Goal: Navigation & Orientation: Find specific page/section

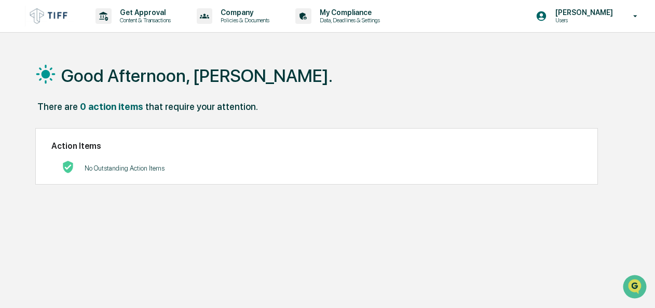
click at [190, 50] on div "Good Afternoon, [PERSON_NAME]." at bounding box center [330, 75] width 590 height 52
click at [226, 18] on p "Policies & Documents" at bounding box center [243, 20] width 62 height 7
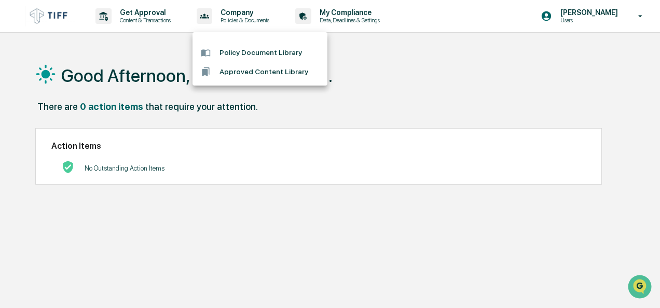
click at [158, 8] on div at bounding box center [330, 154] width 660 height 308
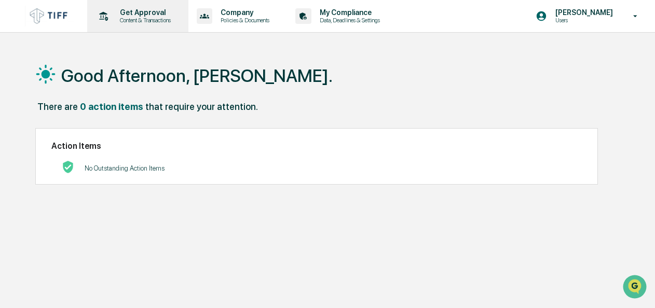
click at [144, 16] on p "Get Approval" at bounding box center [144, 12] width 64 height 8
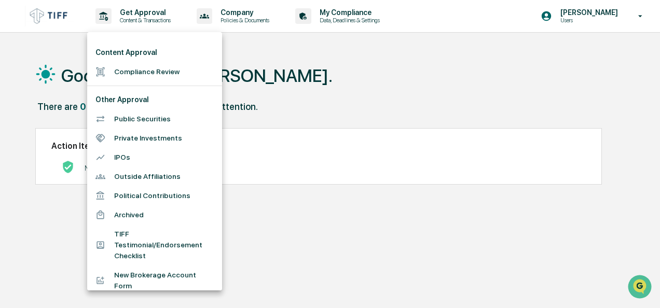
click at [311, 60] on div at bounding box center [330, 154] width 660 height 308
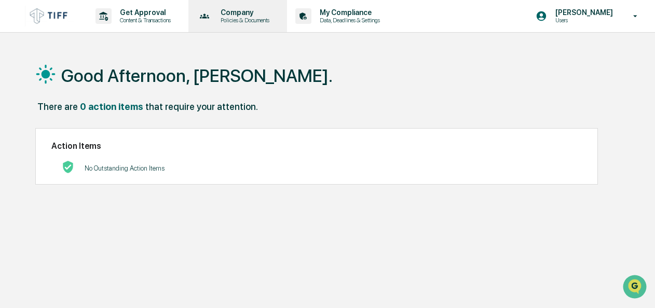
click at [254, 18] on p "Policies & Documents" at bounding box center [243, 20] width 62 height 7
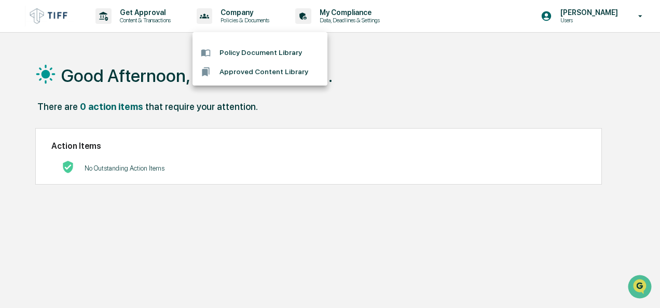
click at [146, 18] on div at bounding box center [330, 154] width 660 height 308
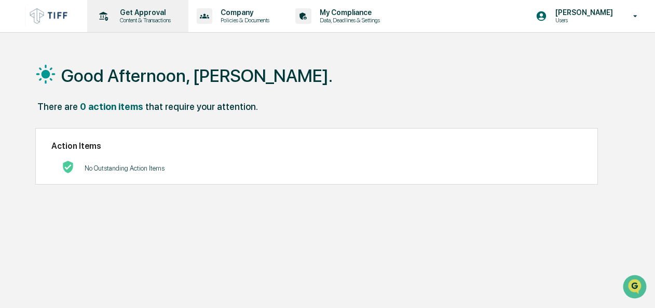
click at [128, 11] on p "Get Approval" at bounding box center [144, 12] width 64 height 8
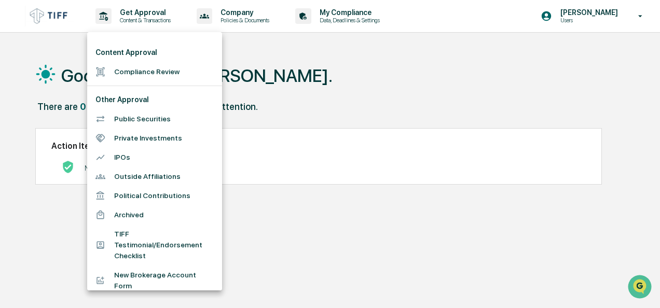
click at [319, 21] on div at bounding box center [330, 154] width 660 height 308
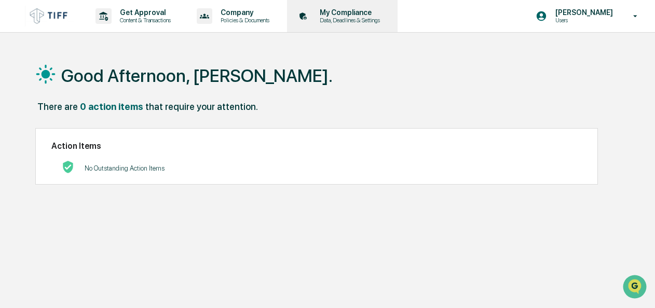
click at [312, 16] on icon at bounding box center [303, 16] width 16 height 16
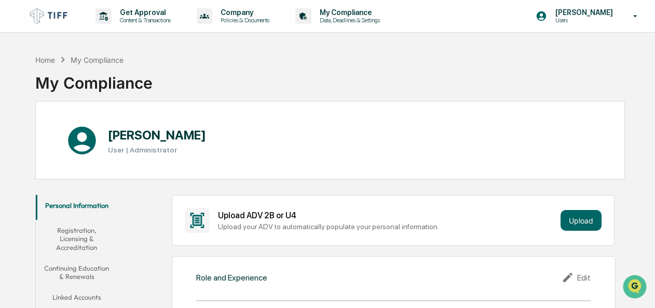
click at [52, 23] on img at bounding box center [50, 16] width 50 height 20
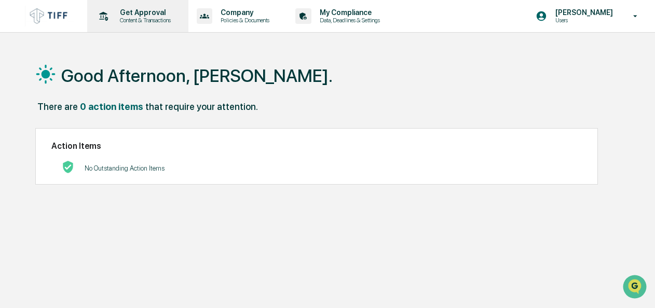
click at [144, 24] on div "Get Approval Content & Transactions" at bounding box center [136, 16] width 91 height 32
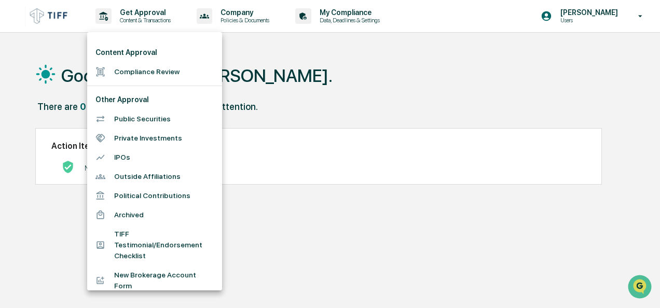
click at [146, 72] on li "Compliance Review" at bounding box center [154, 71] width 135 height 19
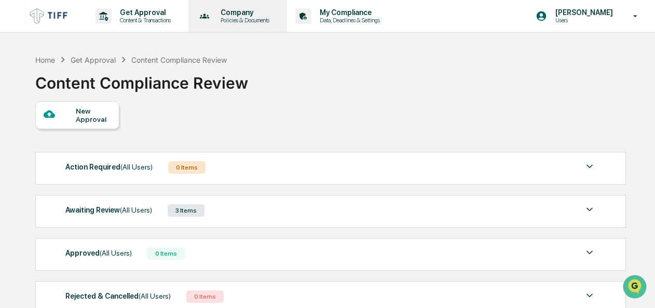
click at [228, 21] on p "Policies & Documents" at bounding box center [243, 20] width 62 height 7
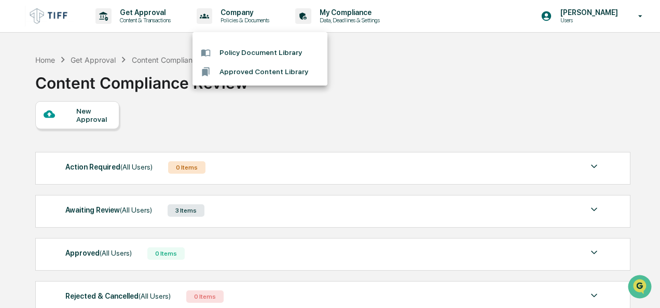
click at [147, 76] on div at bounding box center [330, 154] width 660 height 308
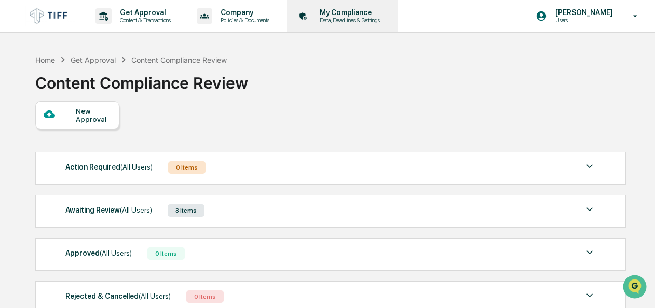
click at [341, 22] on p "Data, Deadlines & Settings" at bounding box center [349, 20] width 74 height 7
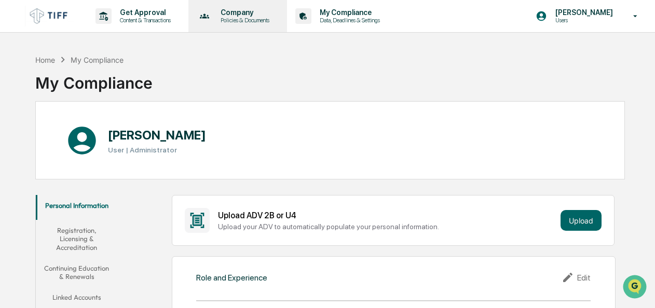
click at [255, 7] on div "Company Policies & Documents" at bounding box center [237, 16] width 89 height 32
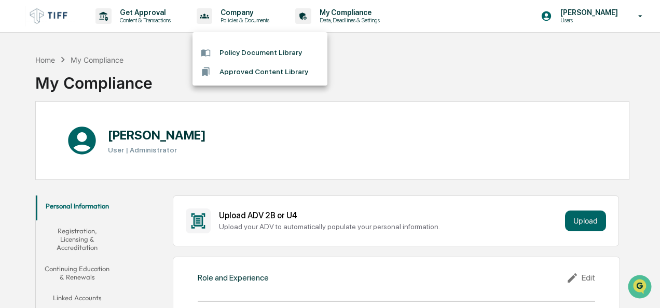
click at [257, 54] on li "Policy Document Library" at bounding box center [260, 52] width 135 height 19
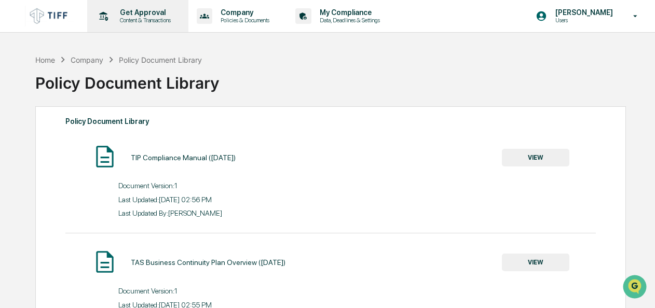
click at [145, 10] on p "Get Approval" at bounding box center [144, 12] width 64 height 8
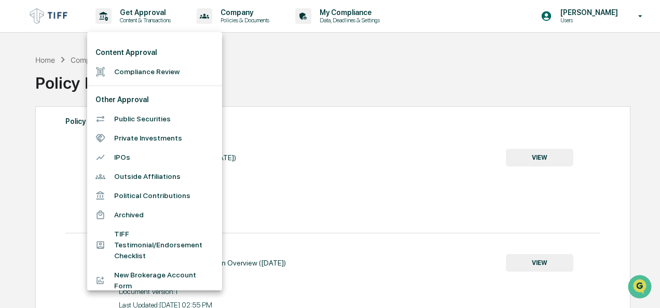
click at [137, 220] on li "Archived" at bounding box center [154, 215] width 135 height 19
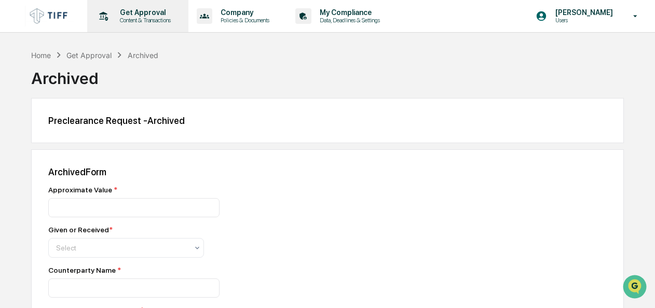
click at [137, 24] on div "Get Approval Content & Transactions" at bounding box center [136, 16] width 91 height 32
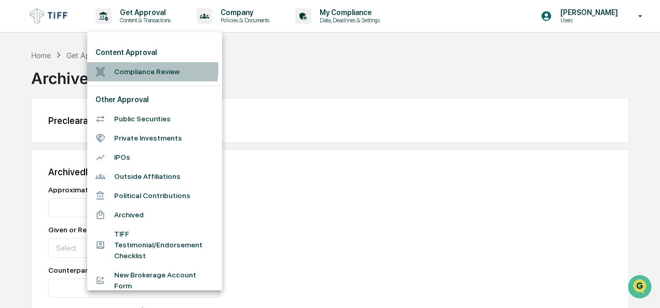
click at [133, 69] on li "Compliance Review" at bounding box center [154, 71] width 135 height 19
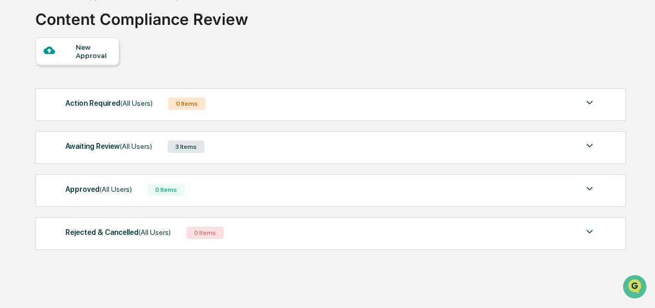
scroll to position [65, 0]
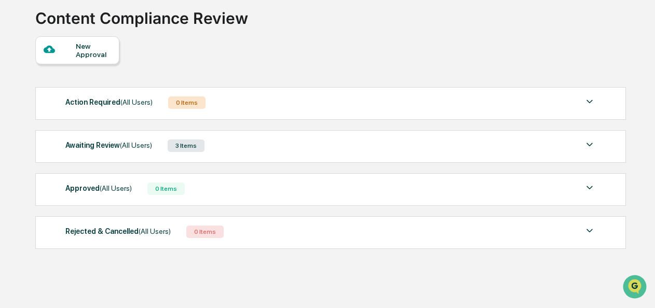
click at [588, 148] on img at bounding box center [590, 145] width 12 height 12
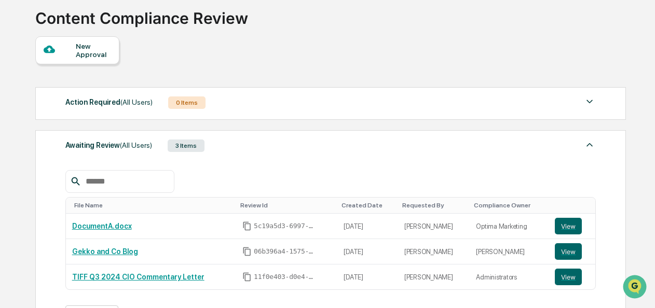
scroll to position [0, 0]
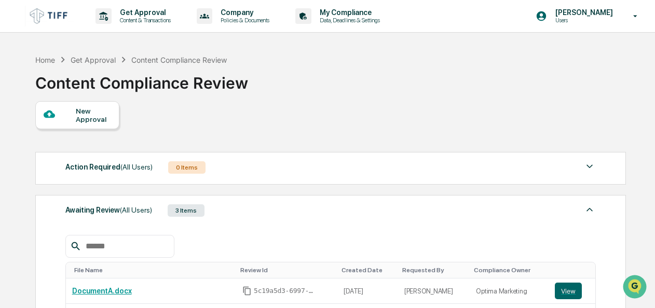
click at [52, 14] on img at bounding box center [50, 16] width 50 height 20
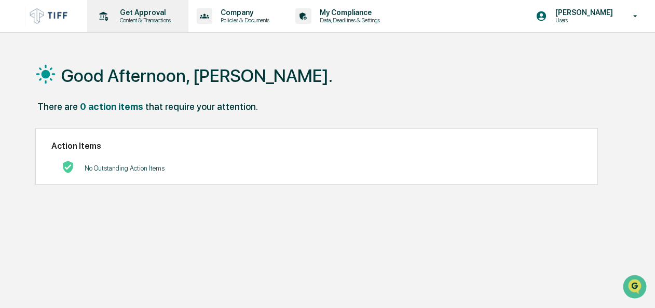
click at [155, 18] on p "Content & Transactions" at bounding box center [144, 20] width 64 height 7
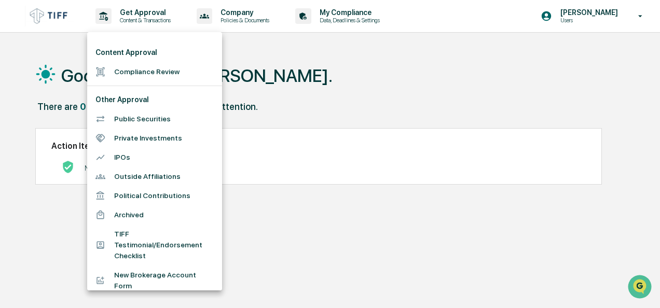
click at [605, 19] on div at bounding box center [330, 154] width 660 height 308
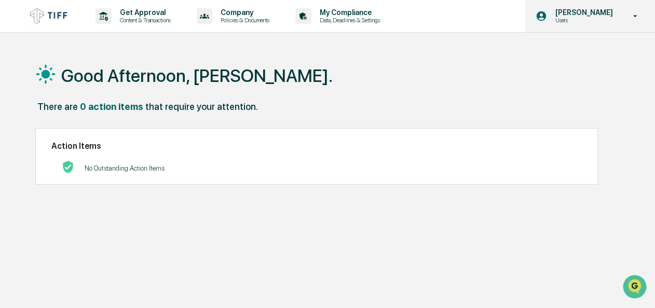
click at [636, 24] on div "[PERSON_NAME] Users" at bounding box center [590, 16] width 130 height 32
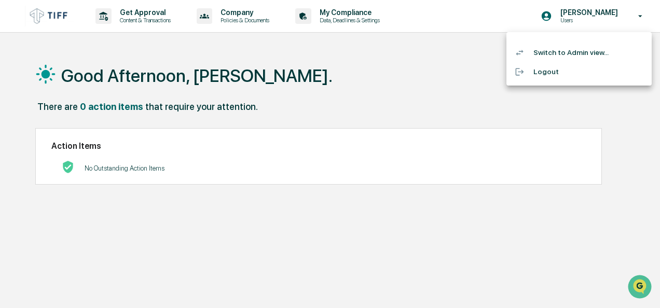
click at [575, 48] on li "Switch to Admin view..." at bounding box center [579, 52] width 145 height 19
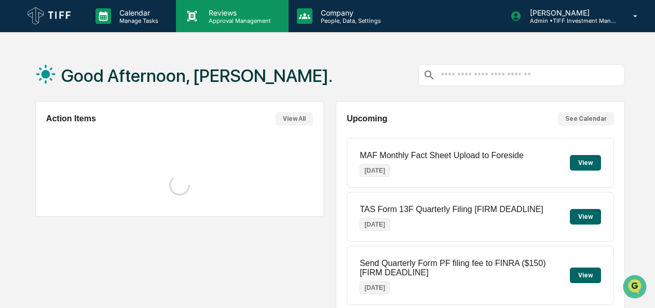
click at [214, 12] on p "Reviews" at bounding box center [238, 12] width 76 height 9
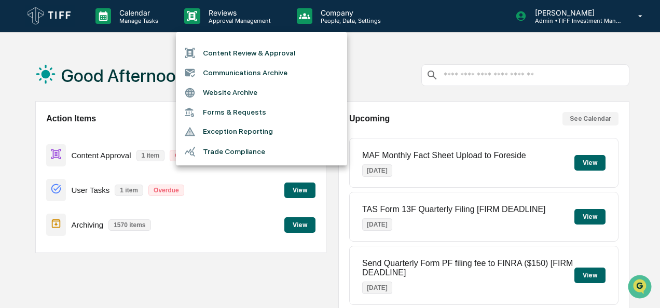
click at [221, 57] on li "Content Review & Approval" at bounding box center [261, 53] width 171 height 20
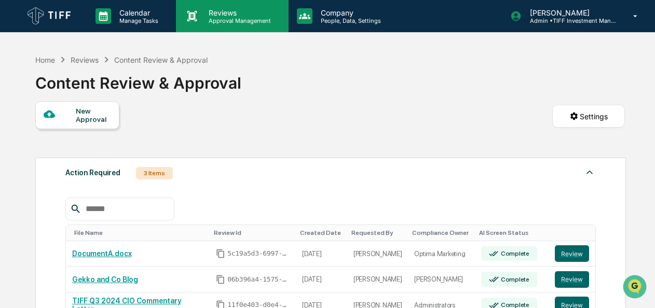
click at [245, 21] on p "Approval Management" at bounding box center [238, 20] width 76 height 7
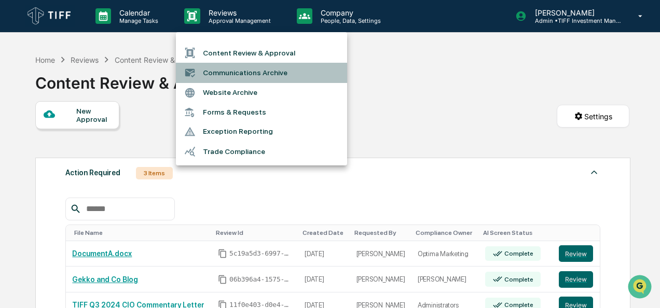
click at [253, 76] on li "Communications Archive" at bounding box center [261, 73] width 171 height 20
